Goal: Use online tool/utility: Utilize a website feature to perform a specific function

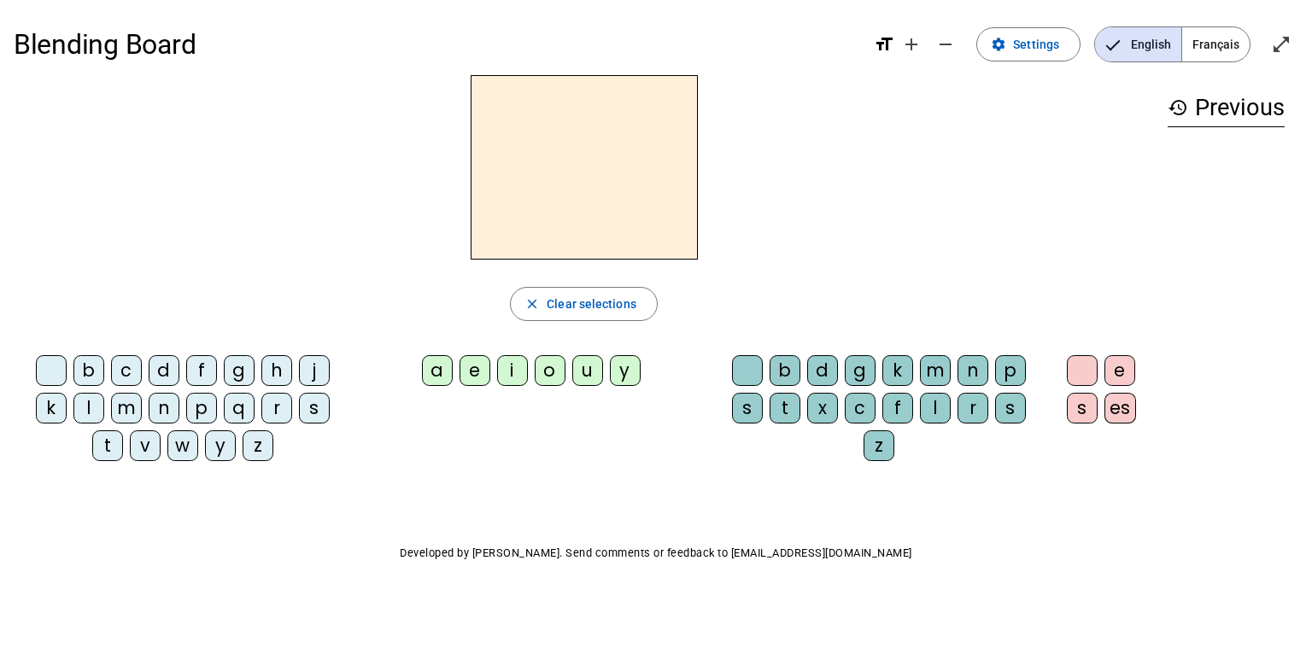
click at [1241, 49] on span "Français" at bounding box center [1215, 44] width 67 height 34
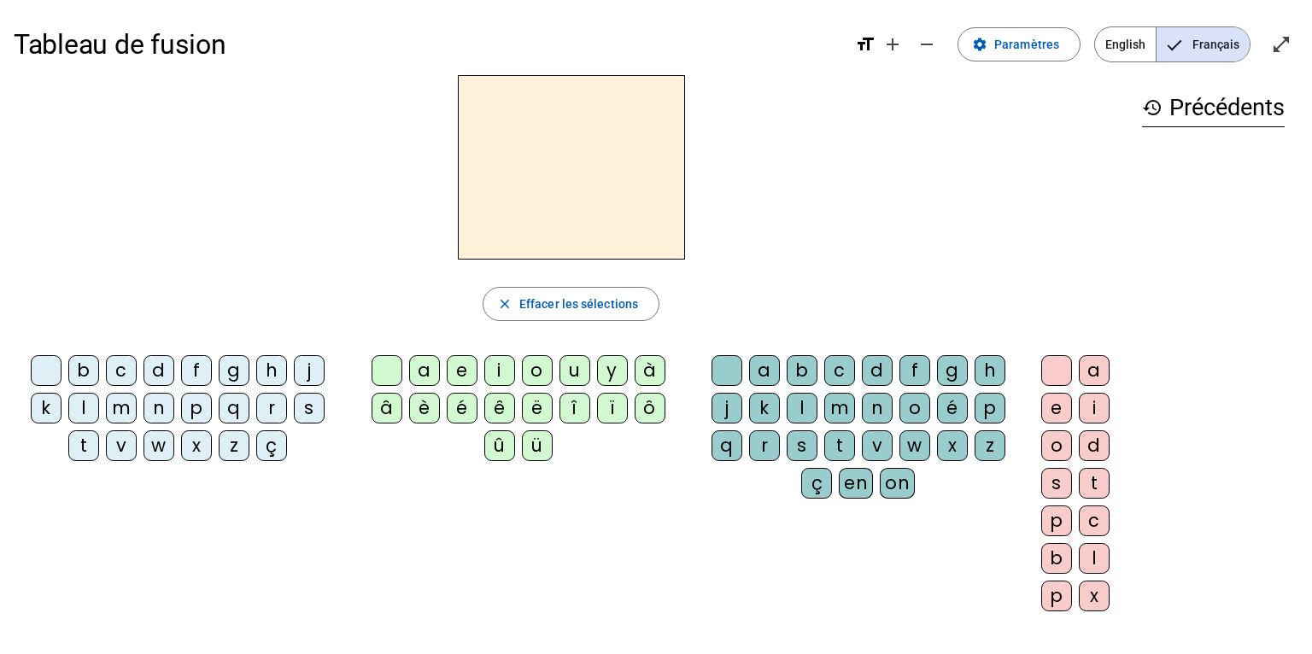
click at [124, 406] on div "m" at bounding box center [121, 408] width 31 height 31
click at [426, 368] on div "a" at bounding box center [424, 370] width 31 height 31
click at [898, 45] on mat-icon "add" at bounding box center [892, 44] width 20 height 20
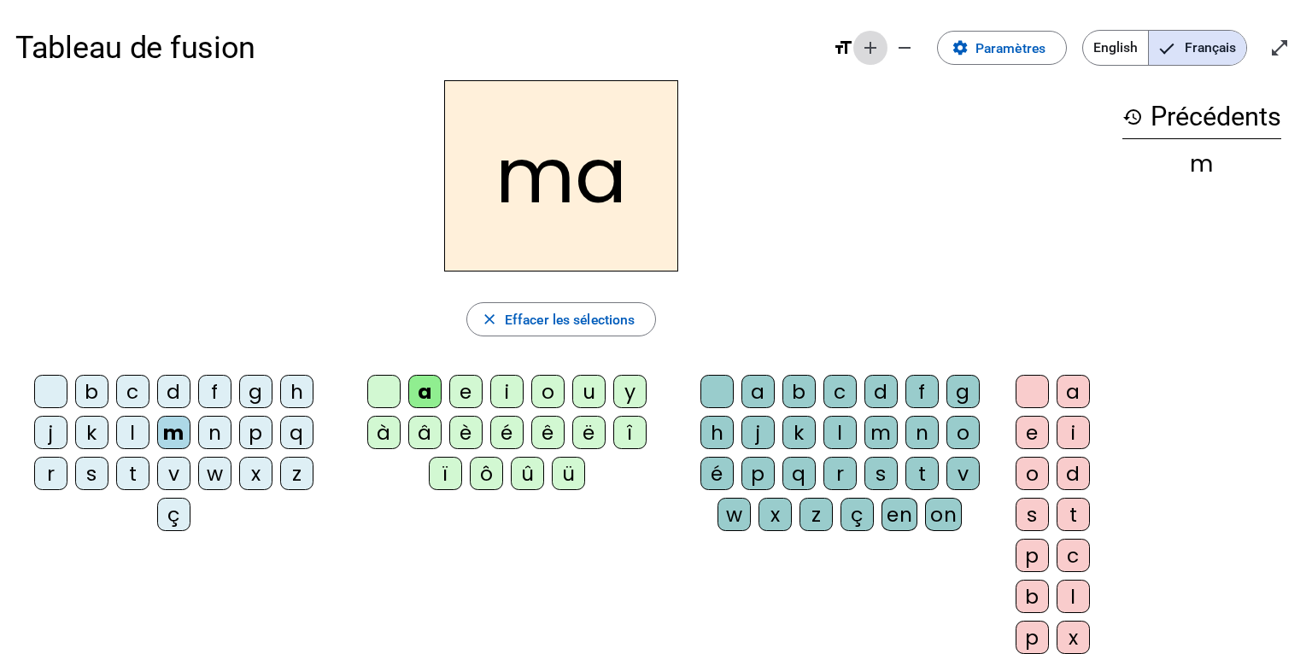
click at [877, 45] on mat-icon "add" at bounding box center [870, 48] width 20 height 20
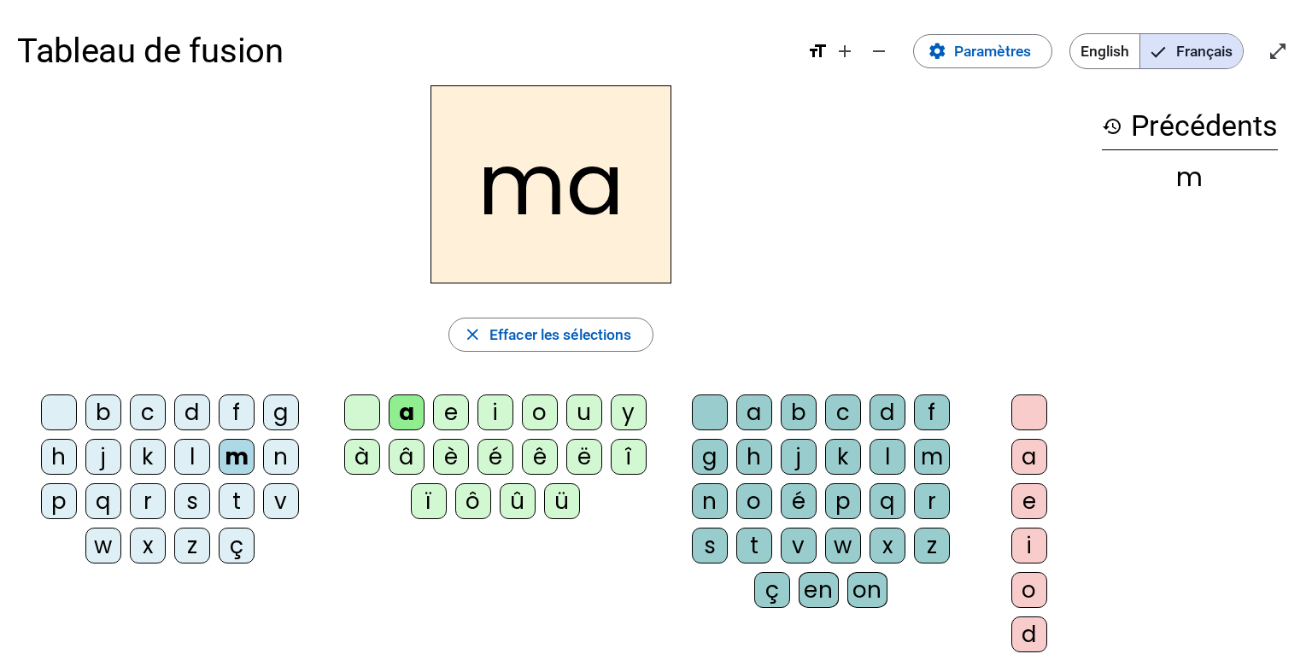
click at [192, 454] on div "l" at bounding box center [192, 457] width 36 height 36
click at [452, 409] on div "e" at bounding box center [451, 413] width 36 height 36
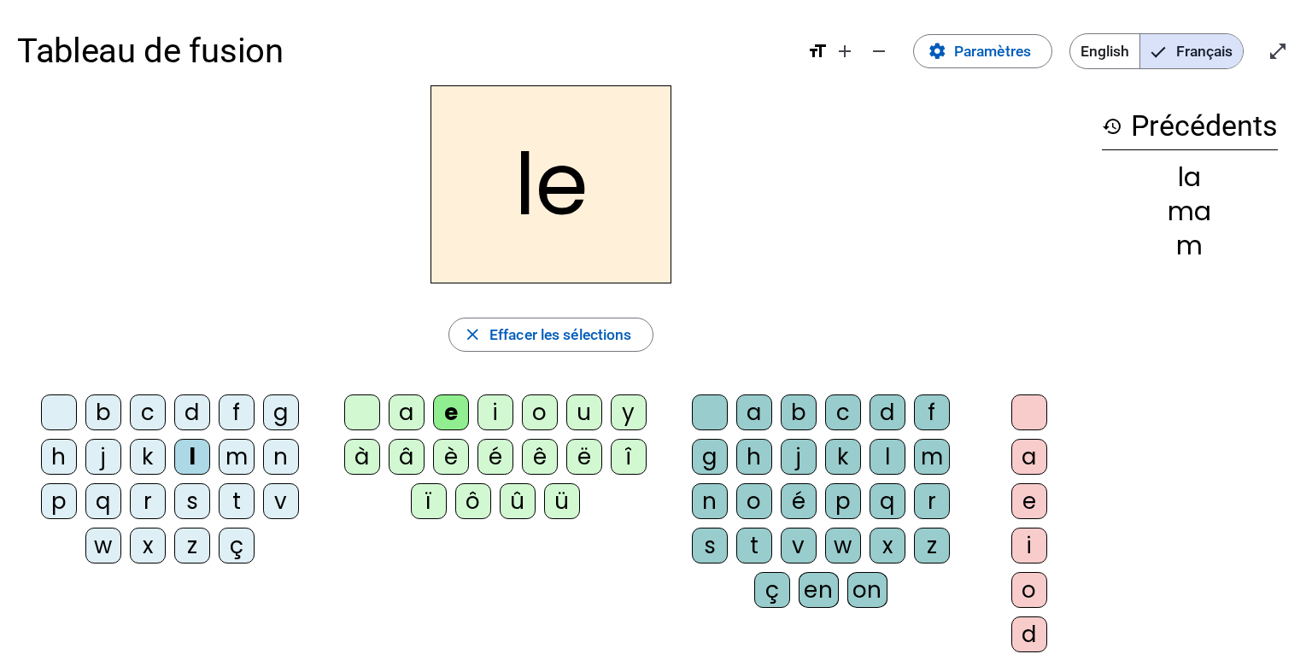
click at [189, 405] on div "d" at bounding box center [192, 413] width 36 height 36
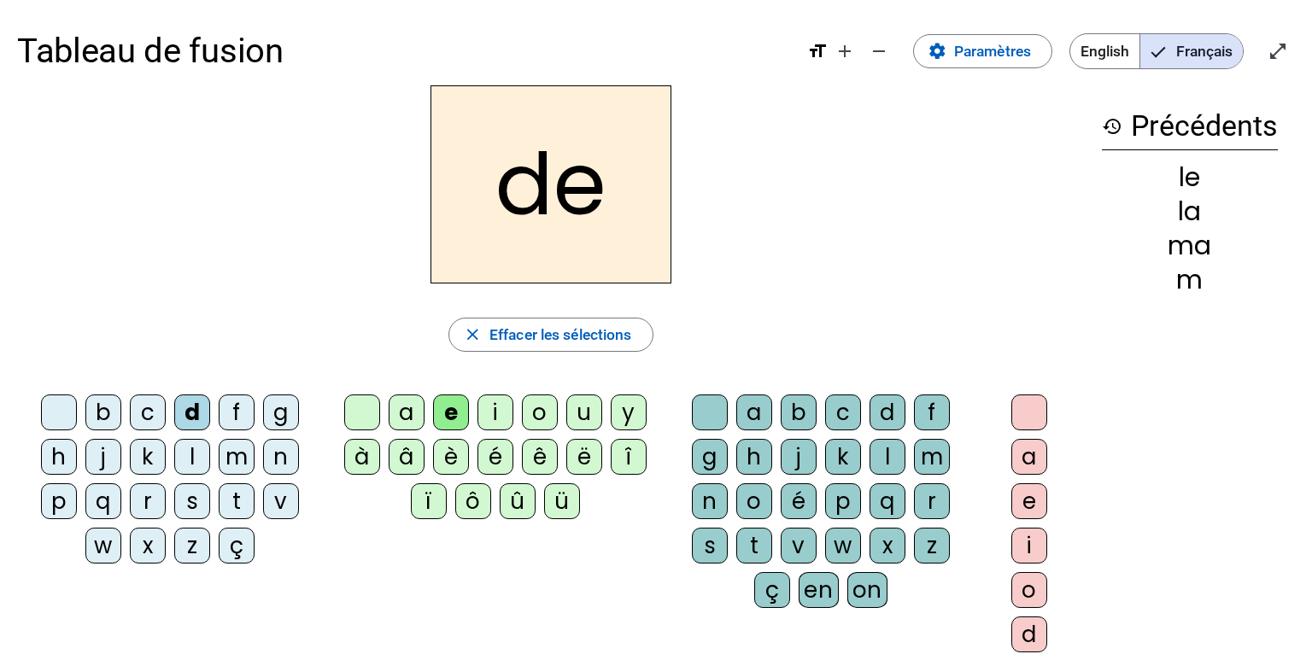
click at [587, 413] on div "u" at bounding box center [584, 413] width 36 height 36
click at [239, 498] on div "t" at bounding box center [237, 501] width 36 height 36
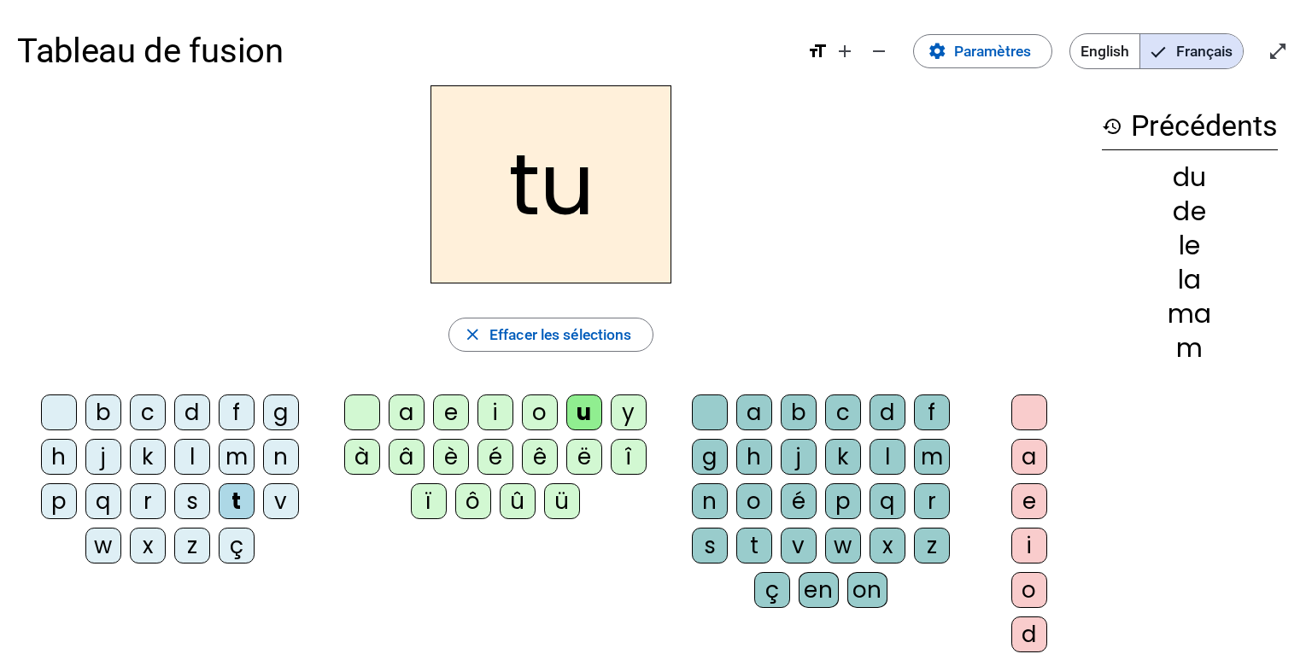
click at [406, 406] on div "a" at bounding box center [407, 413] width 36 height 36
click at [454, 408] on div "e" at bounding box center [451, 413] width 36 height 36
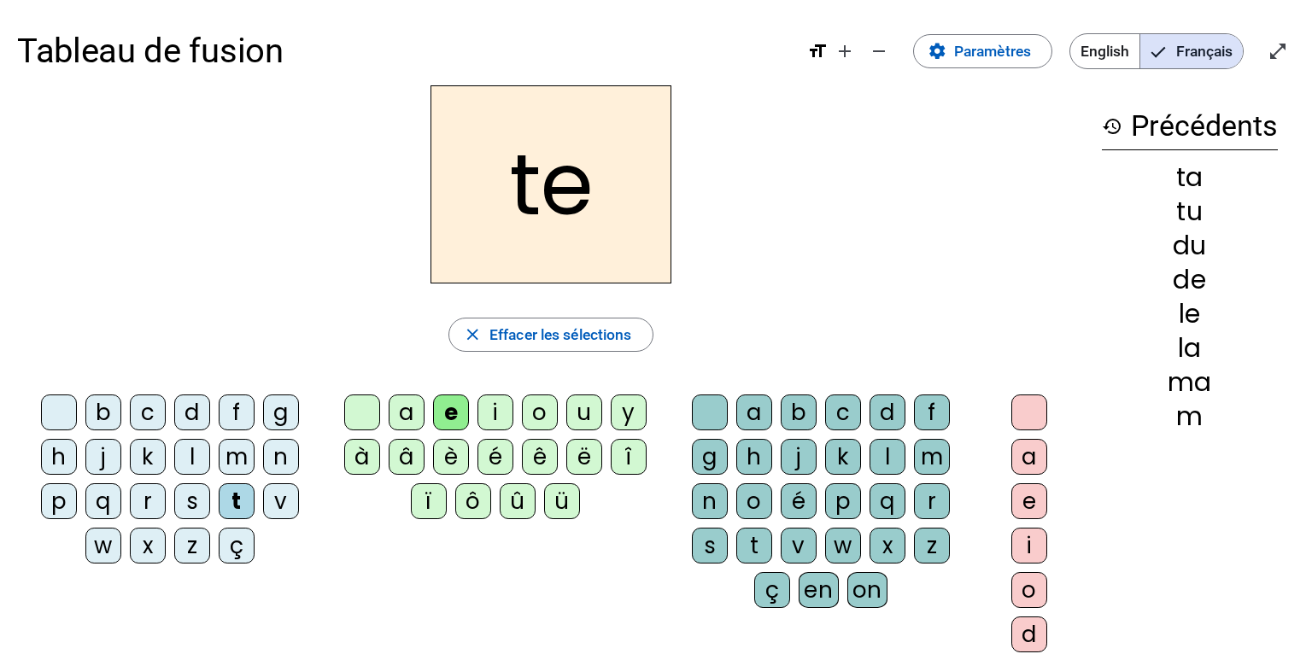
click at [237, 452] on div "m" at bounding box center [237, 457] width 36 height 36
